Goal: Go to known website: Access a specific website the user already knows

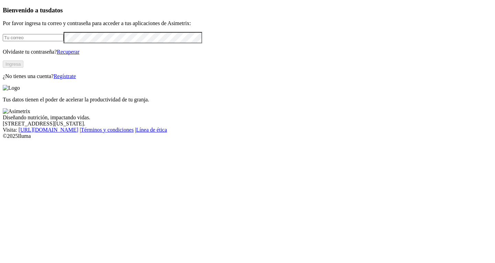
click at [64, 41] on input "email" at bounding box center [33, 37] width 61 height 7
type input "L"
type input "[EMAIL_ADDRESS][DOMAIN_NAME]"
click input "submit" at bounding box center [0, 0] width 0 height 0
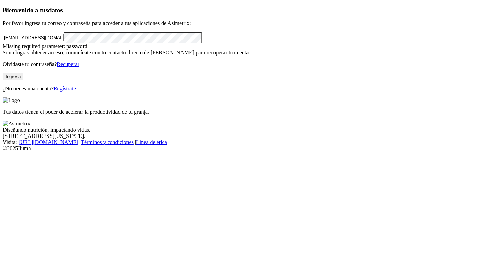
click input "submit" at bounding box center [0, 0] width 0 height 0
